Goal: Task Accomplishment & Management: Use online tool/utility

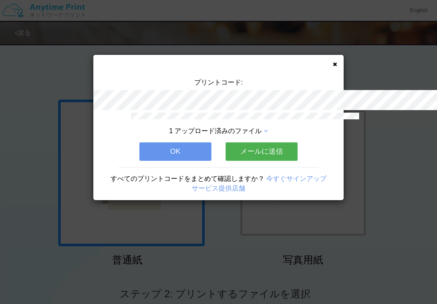
click at [187, 142] on button "OK" at bounding box center [175, 151] width 72 height 18
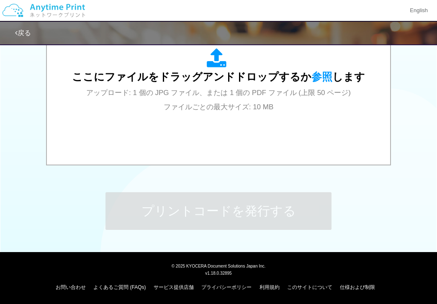
scroll to position [695, 0]
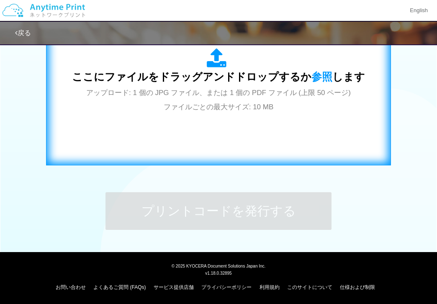
click at [184, 113] on div "ここにファイルをドラッグアンドドロップするか 参照 します アップロード: 1 個の JPG ファイル、または 1 個の PDF ファイル (上限 50 ペー…" at bounding box center [218, 80] width 293 height 65
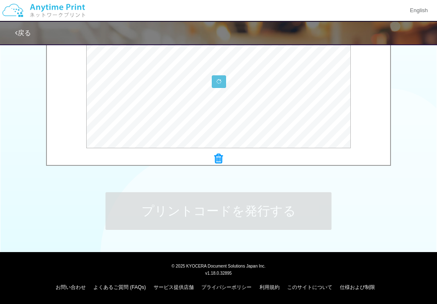
scroll to position [793, 0]
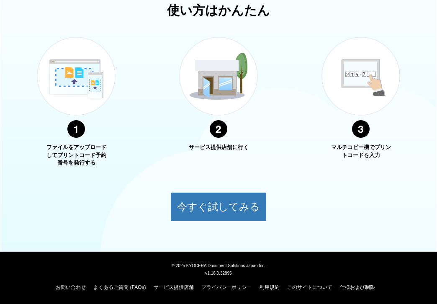
scroll to position [432, 0]
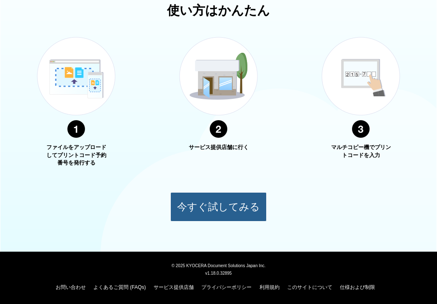
click at [218, 221] on button "今すぐ試してみる" at bounding box center [218, 206] width 96 height 29
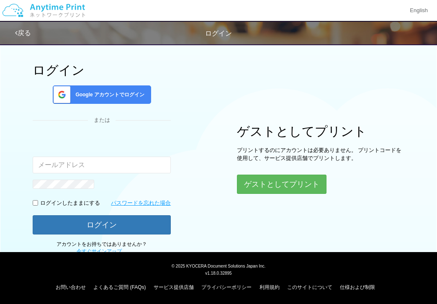
scroll to position [151, 0]
click at [237, 193] on button "ゲストとしてプリント" at bounding box center [281, 184] width 89 height 18
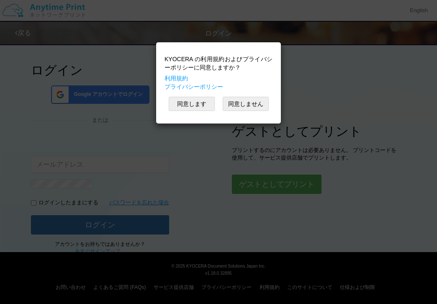
scroll to position [221, 0]
click at [232, 193] on button "ゲストとしてプリント" at bounding box center [276, 184] width 89 height 18
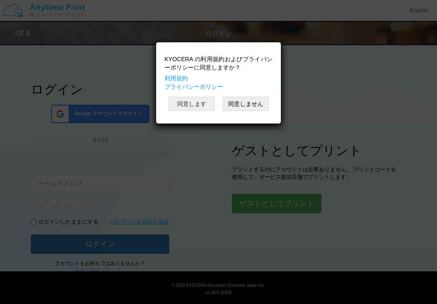
click at [169, 97] on button "同意します" at bounding box center [192, 104] width 46 height 14
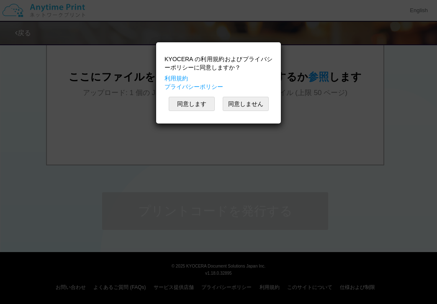
scroll to position [836, 0]
click at [355, 148] on div at bounding box center [215, 81] width 336 height 133
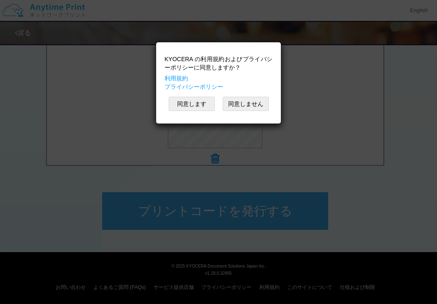
click at [231, 230] on button "プリントコードを発行する" at bounding box center [215, 211] width 226 height 38
